Goal: Transaction & Acquisition: Obtain resource

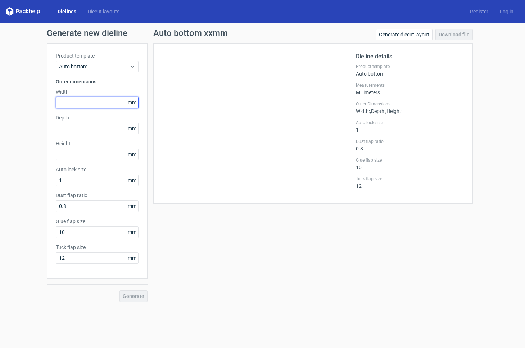
click at [77, 104] on input "text" at bounding box center [97, 103] width 83 height 12
type input "240"
type input "150"
click at [75, 100] on input "240" at bounding box center [97, 103] width 83 height 12
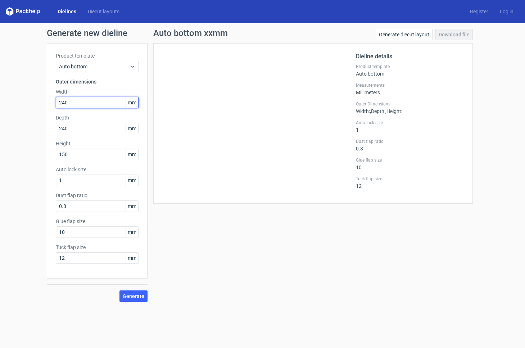
drag, startPoint x: 75, startPoint y: 102, endPoint x: 32, endPoint y: 103, distance: 43.2
click at [32, 103] on div "Generate new dieline Product template Auto bottom Outer dimensions Width 240 mm…" at bounding box center [262, 165] width 525 height 285
type input "120"
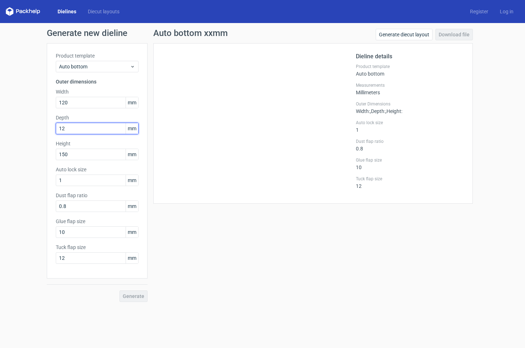
type input "120"
click at [135, 293] on button "Generate" at bounding box center [133, 296] width 28 height 12
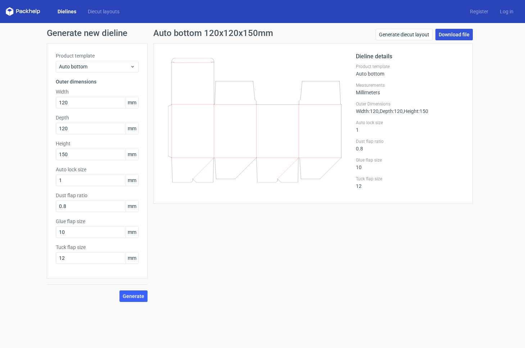
click at [452, 32] on link "Download file" at bounding box center [454, 35] width 37 height 12
click at [465, 37] on link "Download file" at bounding box center [454, 35] width 37 height 12
click at [131, 296] on span "Generate" at bounding box center [134, 296] width 22 height 5
click at [131, 295] on circle at bounding box center [133, 295] width 11 height 11
click at [456, 35] on link "Download file" at bounding box center [454, 35] width 37 height 12
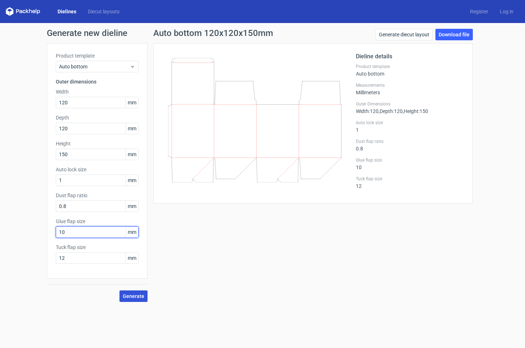
drag, startPoint x: 74, startPoint y: 235, endPoint x: -30, endPoint y: 236, distance: 103.7
click at [0, 236] on html "Dielines Diecut layouts Register Log in Generate new dieline Product template A…" at bounding box center [262, 174] width 525 height 348
drag, startPoint x: 100, startPoint y: 233, endPoint x: 0, endPoint y: 231, distance: 99.7
click at [0, 231] on div "Generate new dieline Product template Auto bottom Outer dimensions Width 120 mm…" at bounding box center [262, 165] width 525 height 285
type input "12"
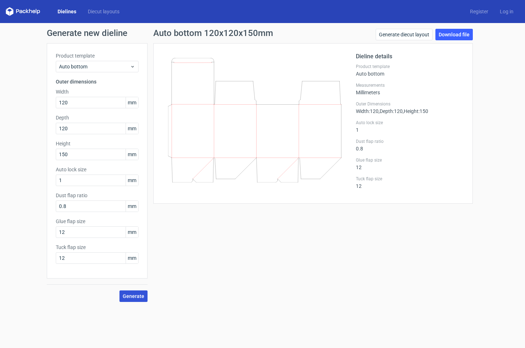
click at [130, 297] on span "Generate" at bounding box center [134, 296] width 22 height 5
click at [441, 37] on link "Download file" at bounding box center [454, 35] width 37 height 12
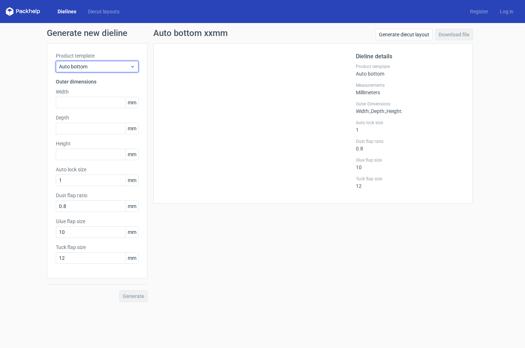
click at [95, 65] on span "Auto bottom" at bounding box center [94, 66] width 71 height 7
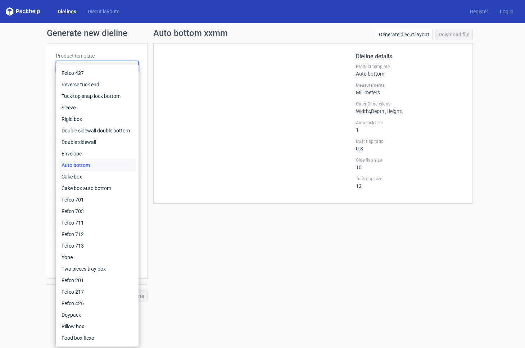
click at [95, 65] on div "Fefco 427 Reverse tuck end Tuck top snap lock bottom Sleeve Rigid box Double si…" at bounding box center [97, 205] width 83 height 282
click at [78, 167] on div "Auto bottom" at bounding box center [97, 165] width 77 height 12
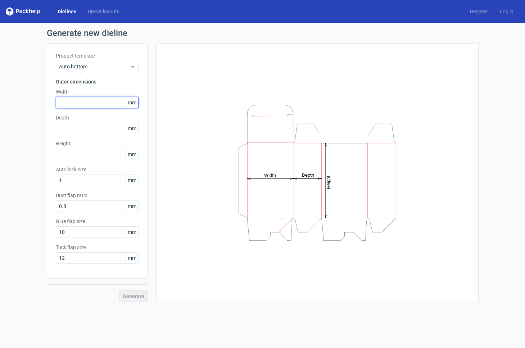
click at [69, 98] on input "text" at bounding box center [97, 103] width 83 height 12
type input "120"
type input "150"
drag, startPoint x: 129, startPoint y: 294, endPoint x: 125, endPoint y: 294, distance: 3.7
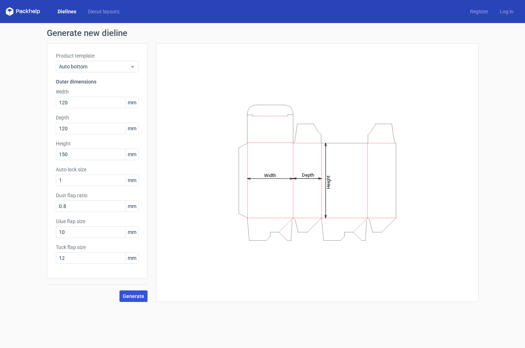
click at [129, 294] on span "Generate" at bounding box center [134, 296] width 22 height 5
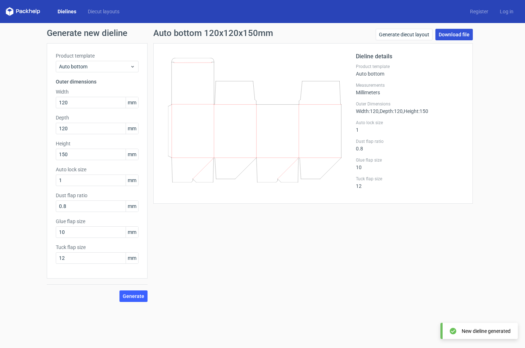
click at [464, 38] on link "Download file" at bounding box center [454, 35] width 37 height 12
click at [129, 67] on span "Auto bottom" at bounding box center [94, 66] width 71 height 7
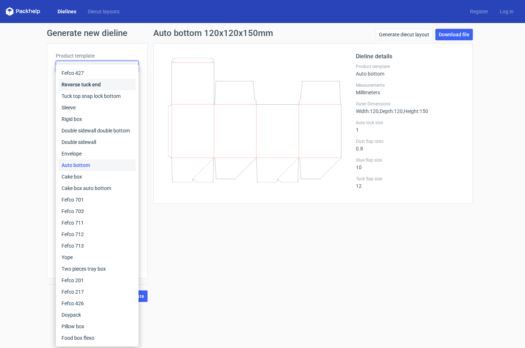
click at [108, 82] on div "Reverse tuck end" at bounding box center [97, 85] width 77 height 12
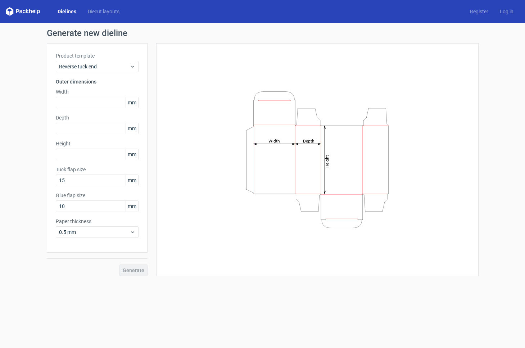
click at [75, 108] on div "Product template Reverse tuck end Outer dimensions Width mm Depth mm Height mm …" at bounding box center [97, 147] width 101 height 209
click at [71, 103] on input "text" at bounding box center [97, 103] width 83 height 12
type input "120"
type input "150"
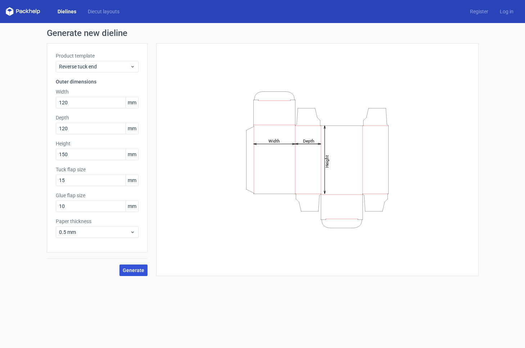
click at [138, 268] on span "Generate" at bounding box center [134, 270] width 22 height 5
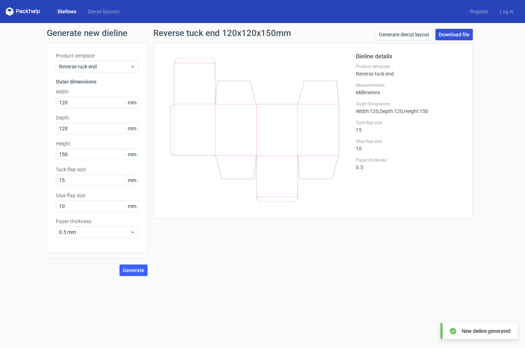
click at [460, 39] on link "Download file" at bounding box center [454, 35] width 37 height 12
